Goal: Transaction & Acquisition: Purchase product/service

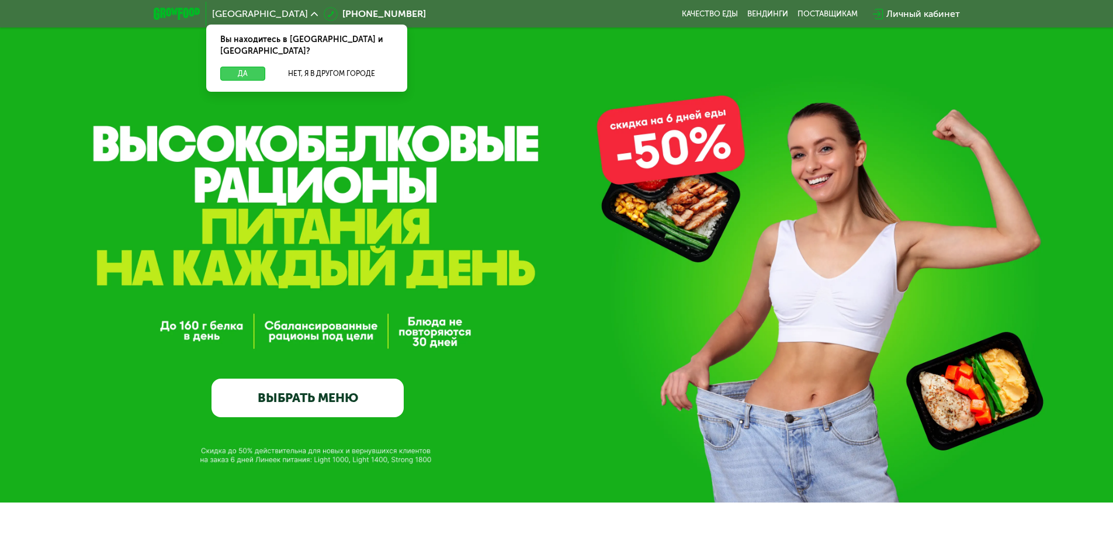
click at [250, 67] on button "Да" at bounding box center [242, 74] width 45 height 14
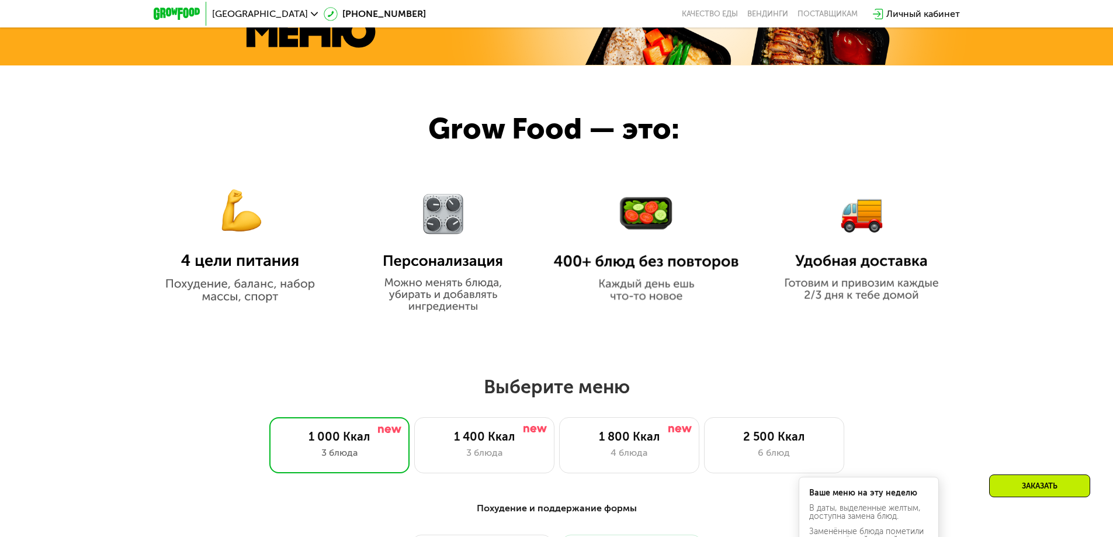
scroll to position [752, 0]
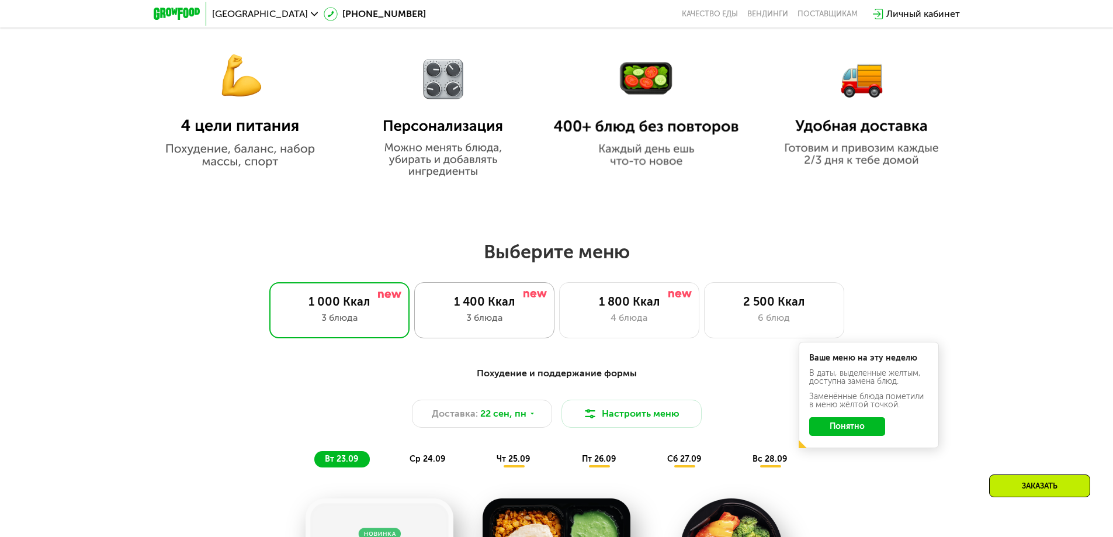
click at [525, 304] on div "1 400 Ккал" at bounding box center [485, 302] width 116 height 14
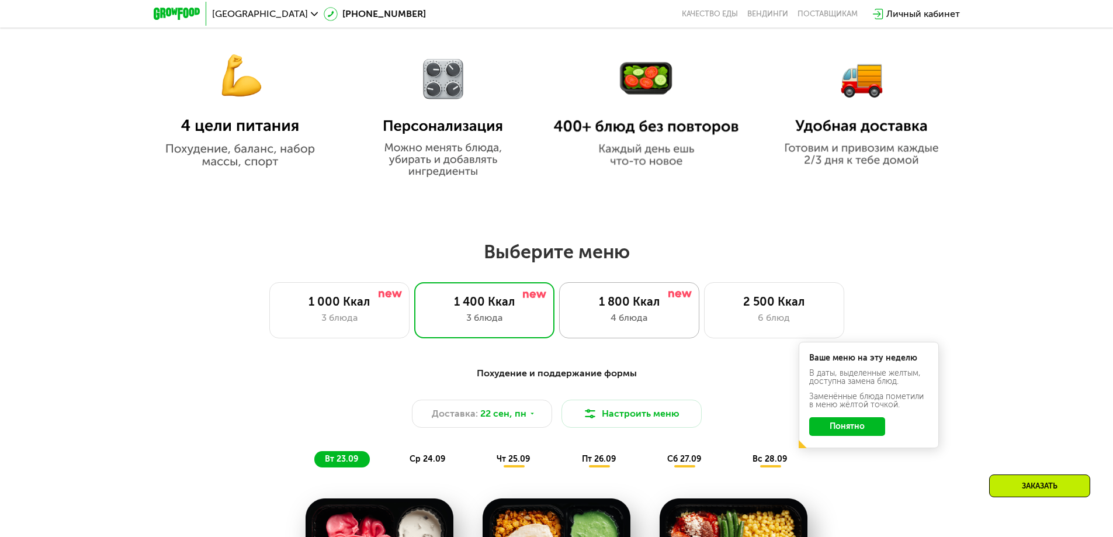
click at [645, 307] on div "1 800 Ккал" at bounding box center [629, 302] width 116 height 14
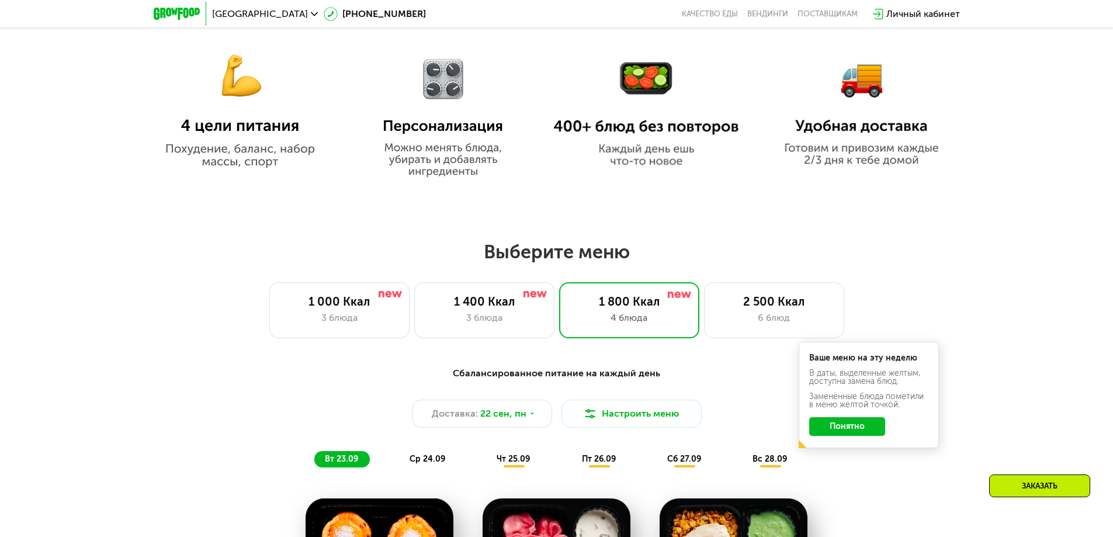
click at [832, 427] on button "Понятно" at bounding box center [847, 426] width 76 height 19
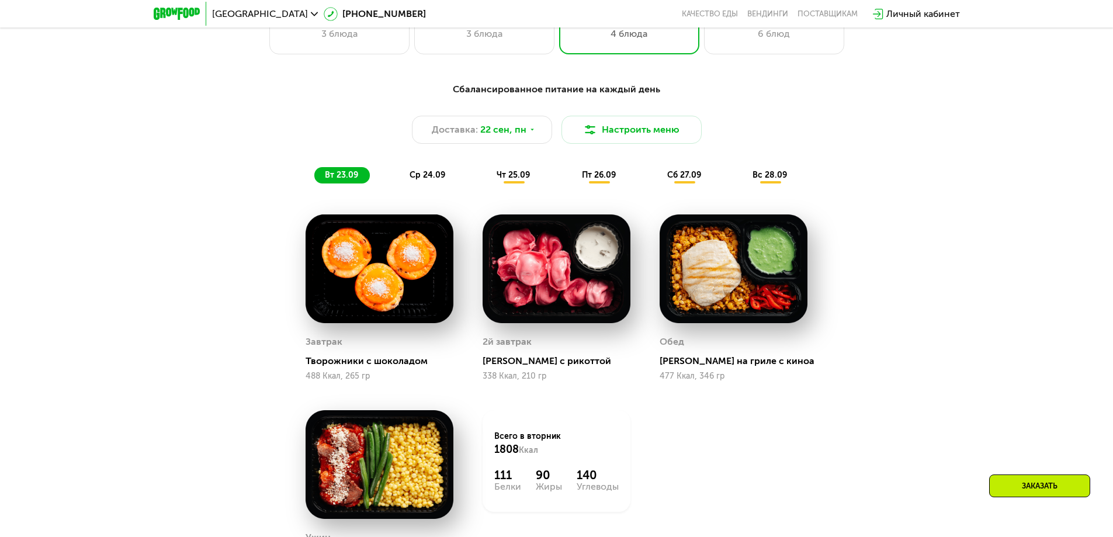
scroll to position [1293, 0]
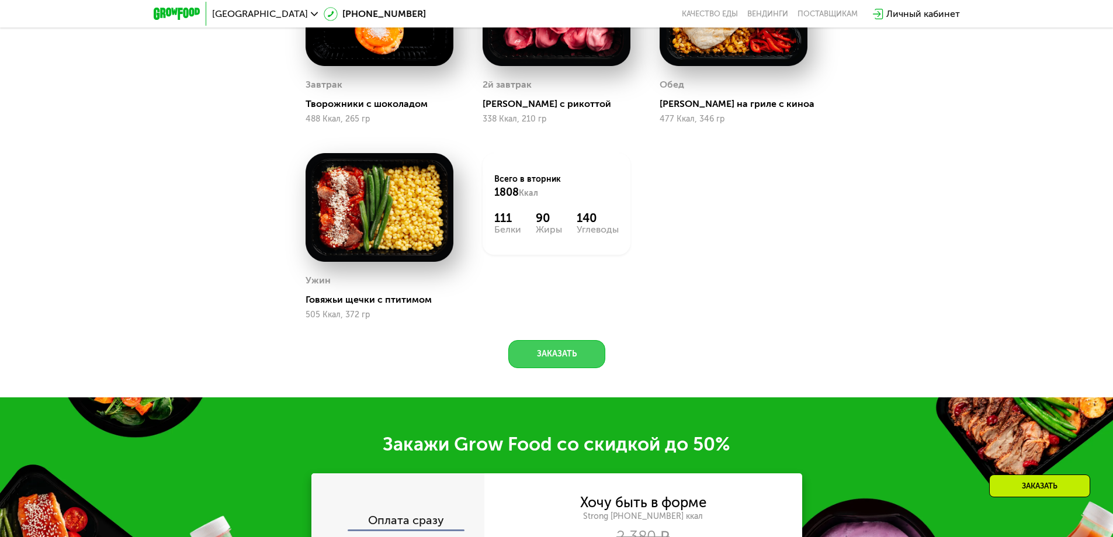
click at [578, 362] on button "Заказать" at bounding box center [556, 354] width 97 height 28
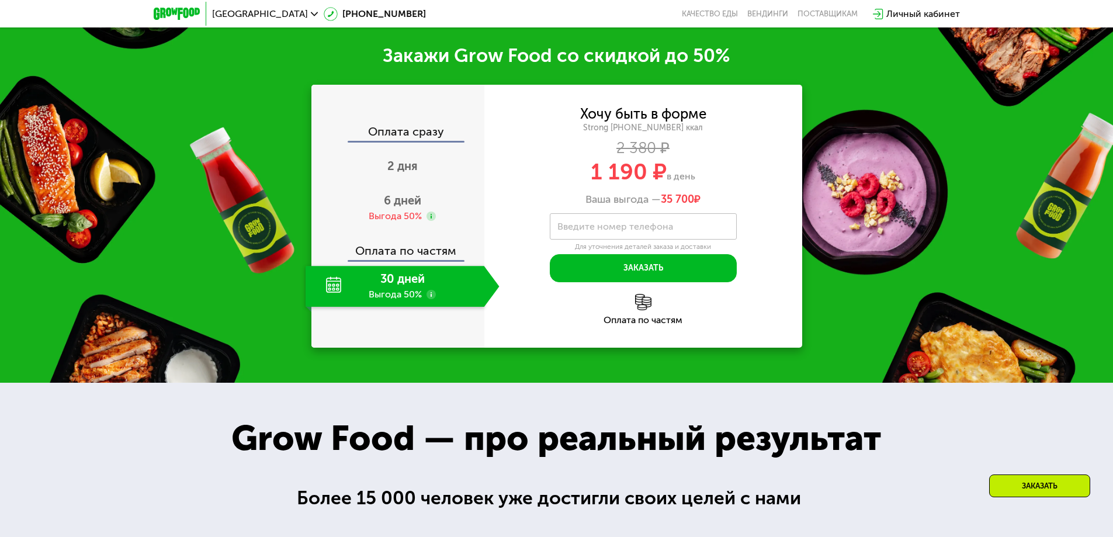
scroll to position [1695, 0]
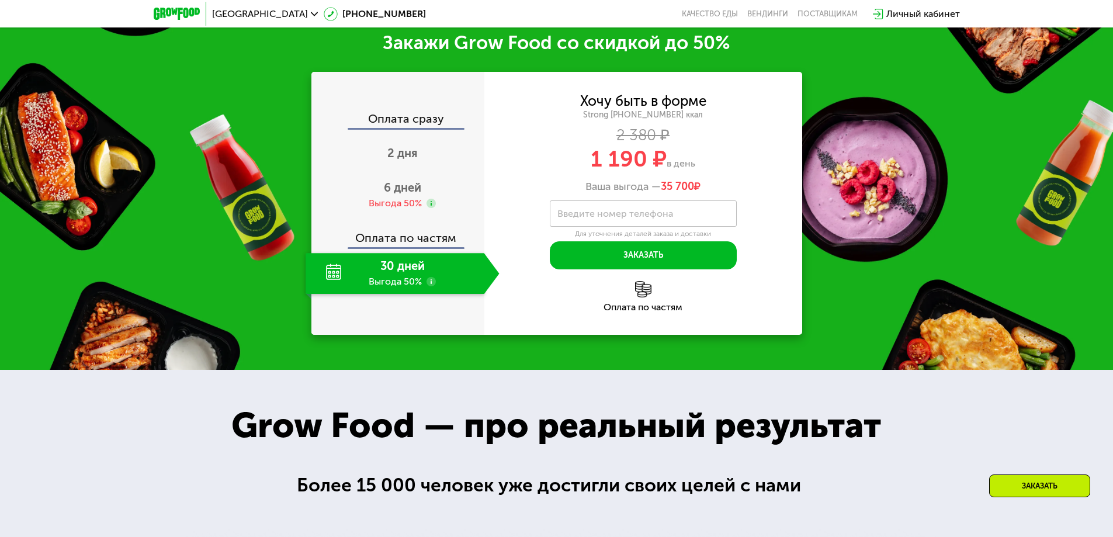
click at [832, 235] on div "Закажи Grow Food со скидкой до 50% Оплата сразу 2 дня 6 дней Выгода 50% Оплата …" at bounding box center [556, 183] width 1113 height 374
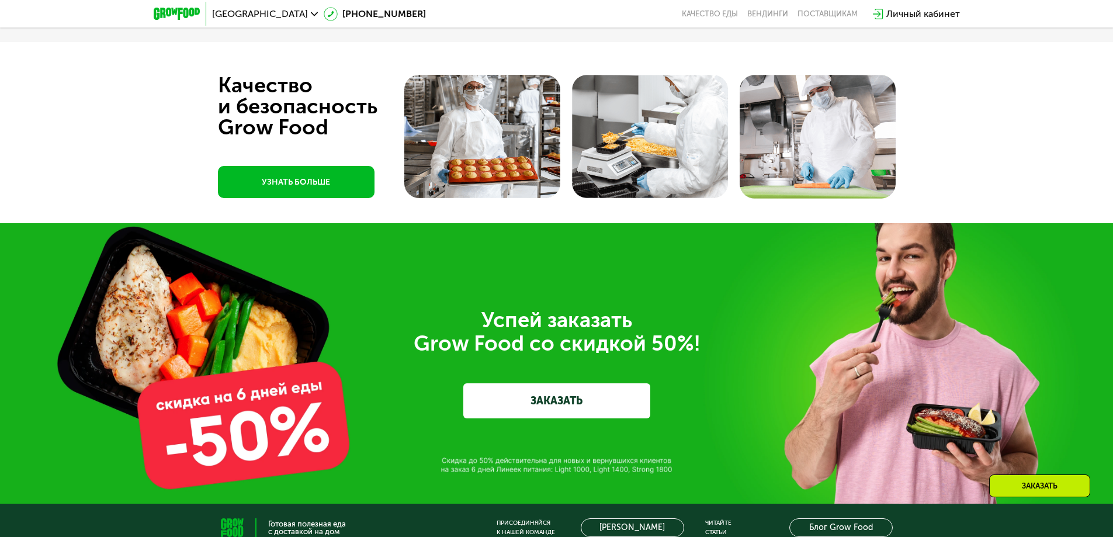
scroll to position [3899, 0]
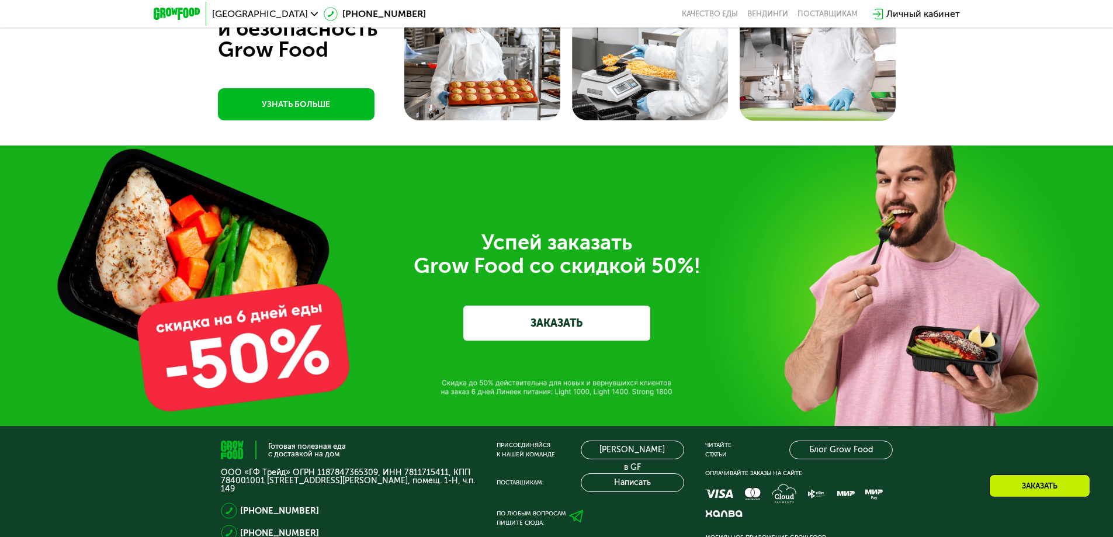
click at [600, 330] on link "ЗАКАЗАТЬ" at bounding box center [556, 323] width 187 height 35
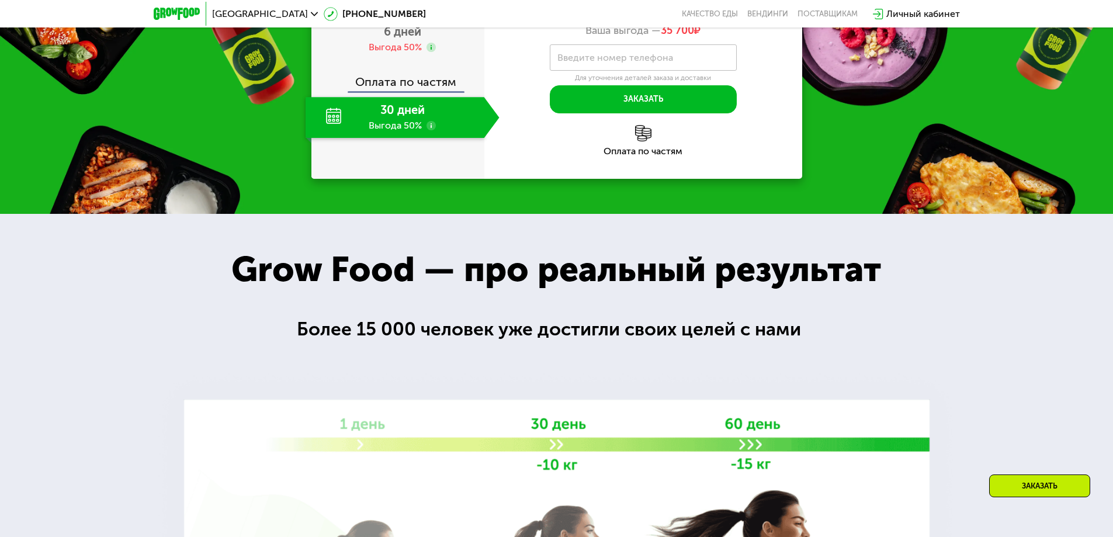
scroll to position [1667, 0]
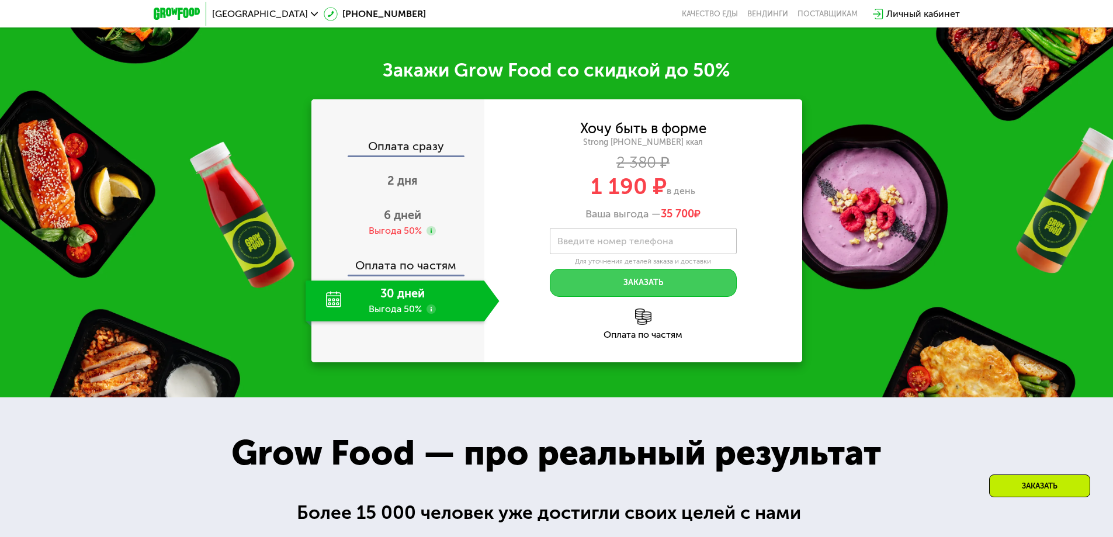
click at [633, 286] on button "Заказать" at bounding box center [643, 283] width 187 height 28
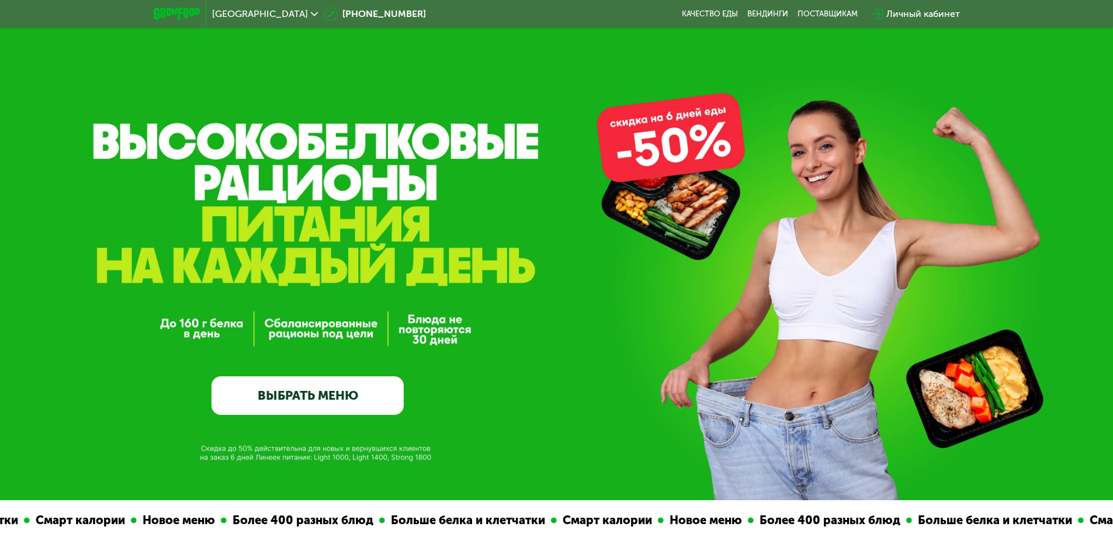
scroll to position [0, 0]
